Goal: Find specific page/section: Find specific page/section

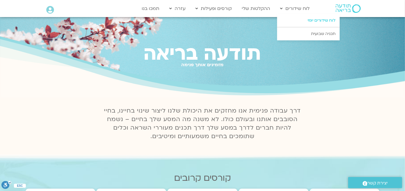
click at [316, 19] on link "לוח שידורים יומי" at bounding box center [308, 20] width 62 height 13
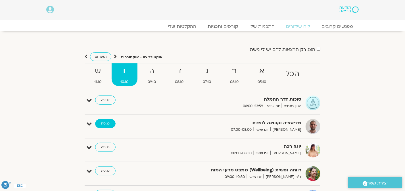
click at [104, 123] on link "כניסה" at bounding box center [105, 123] width 20 height 9
